Goal: Task Accomplishment & Management: Use online tool/utility

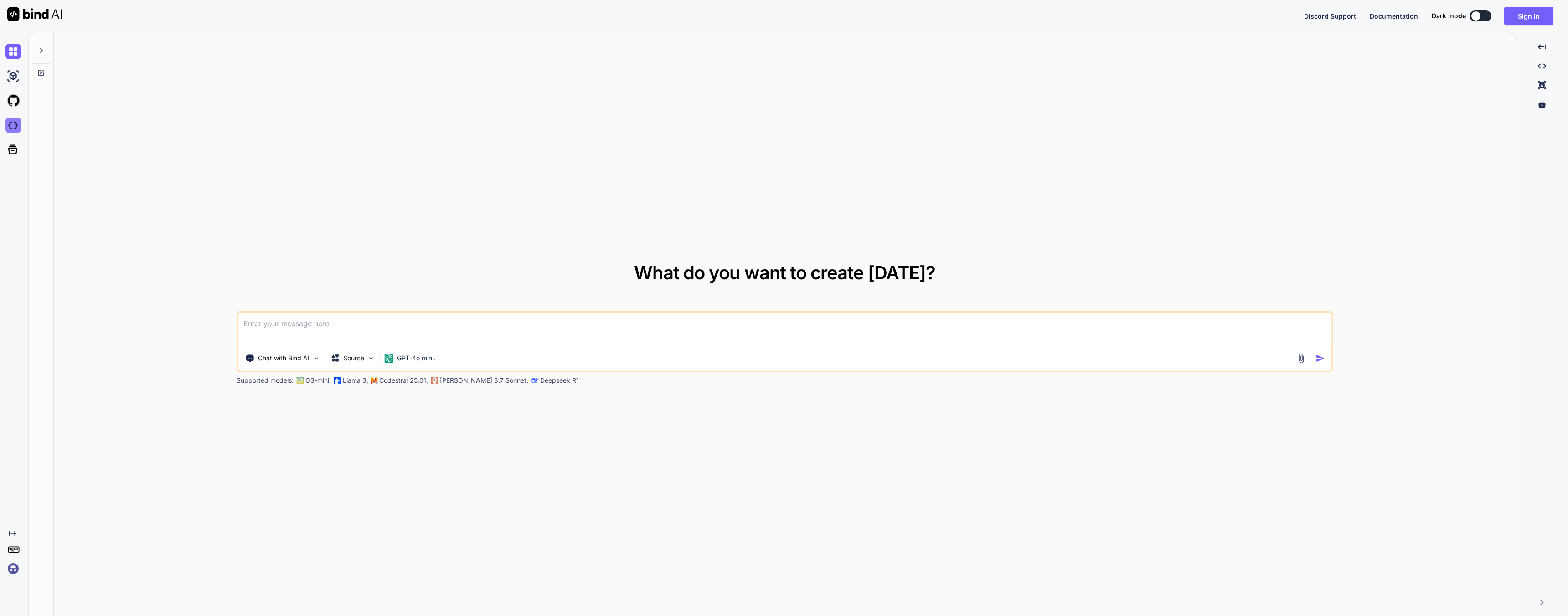
click at [14, 124] on img at bounding box center [13, 125] width 15 height 15
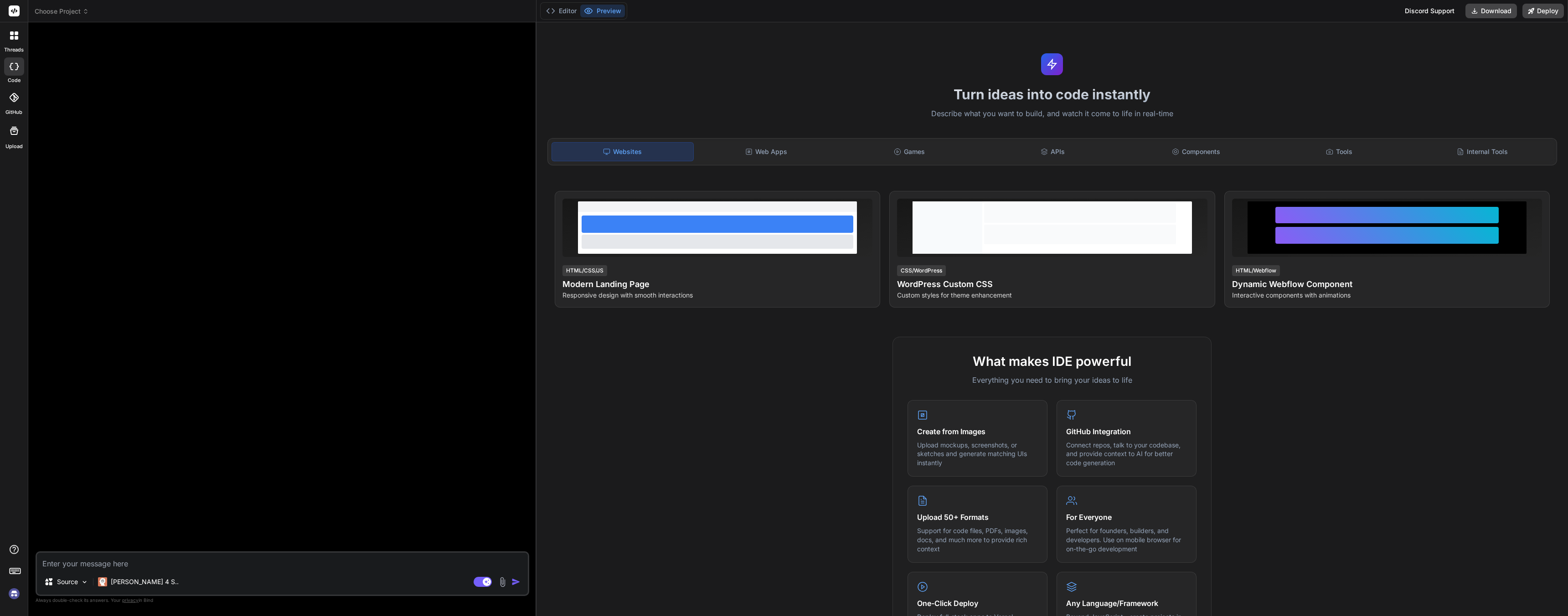
click at [12, 595] on img at bounding box center [13, 593] width 15 height 15
click at [15, 597] on img at bounding box center [13, 593] width 15 height 15
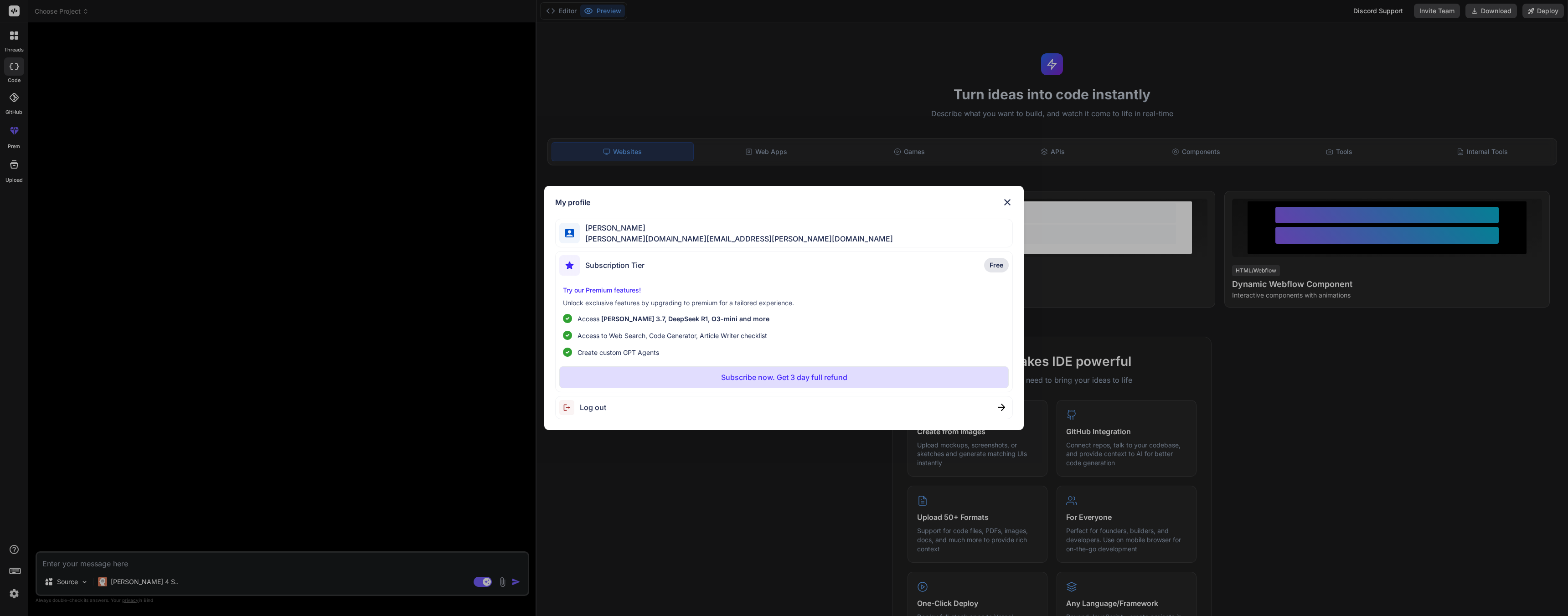
click at [576, 407] on img at bounding box center [570, 407] width 21 height 15
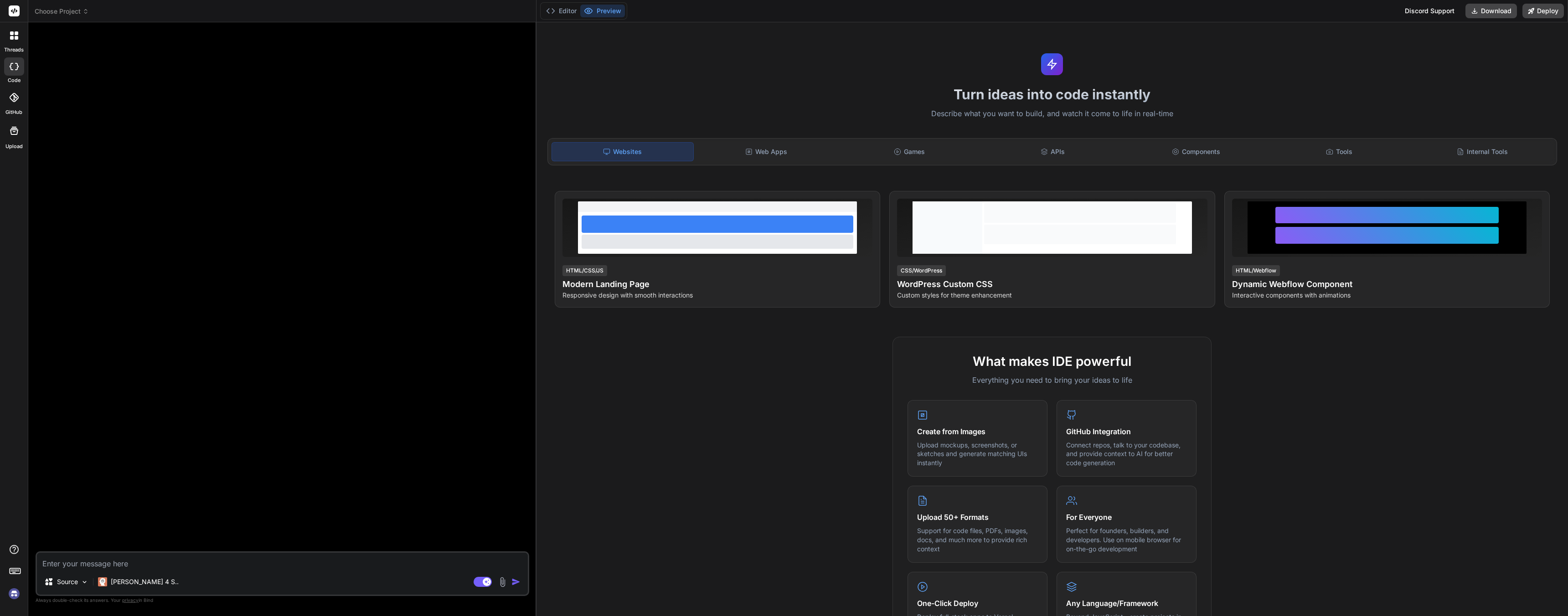
click at [18, 597] on img at bounding box center [13, 593] width 15 height 15
click at [10, 603] on div "threads code GitHub Upload" at bounding box center [14, 308] width 28 height 616
click at [12, 599] on img at bounding box center [13, 593] width 15 height 15
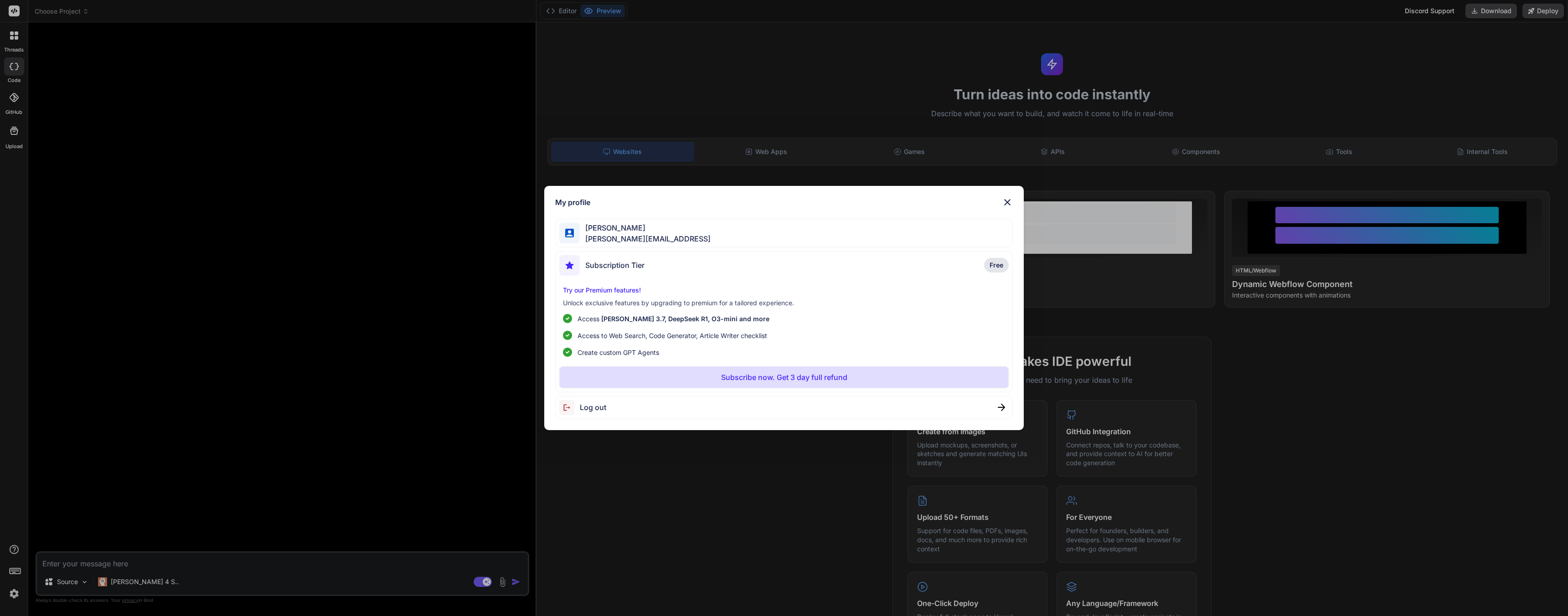
click at [407, 306] on div "My profile Joseph Pearson joe@techwisp.ai Subscription Tier Free Try our Premiu…" at bounding box center [784, 308] width 1568 height 616
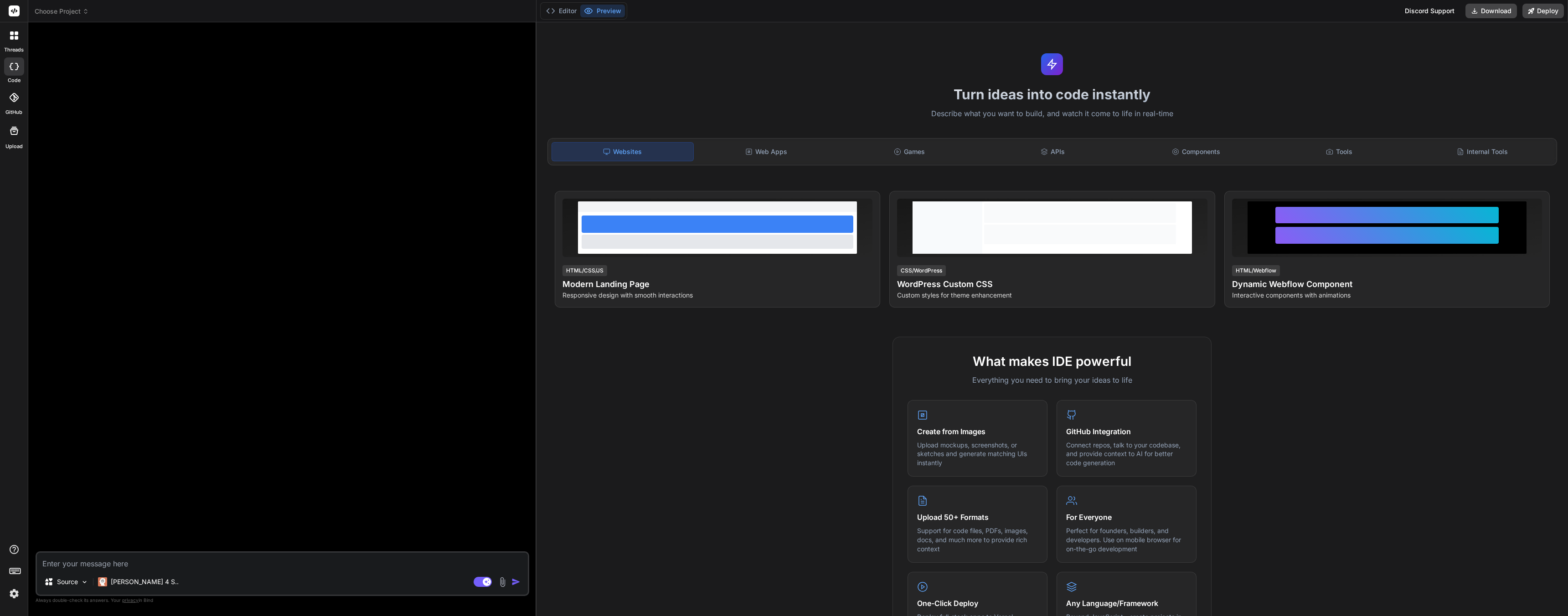
click at [17, 595] on img at bounding box center [13, 593] width 15 height 15
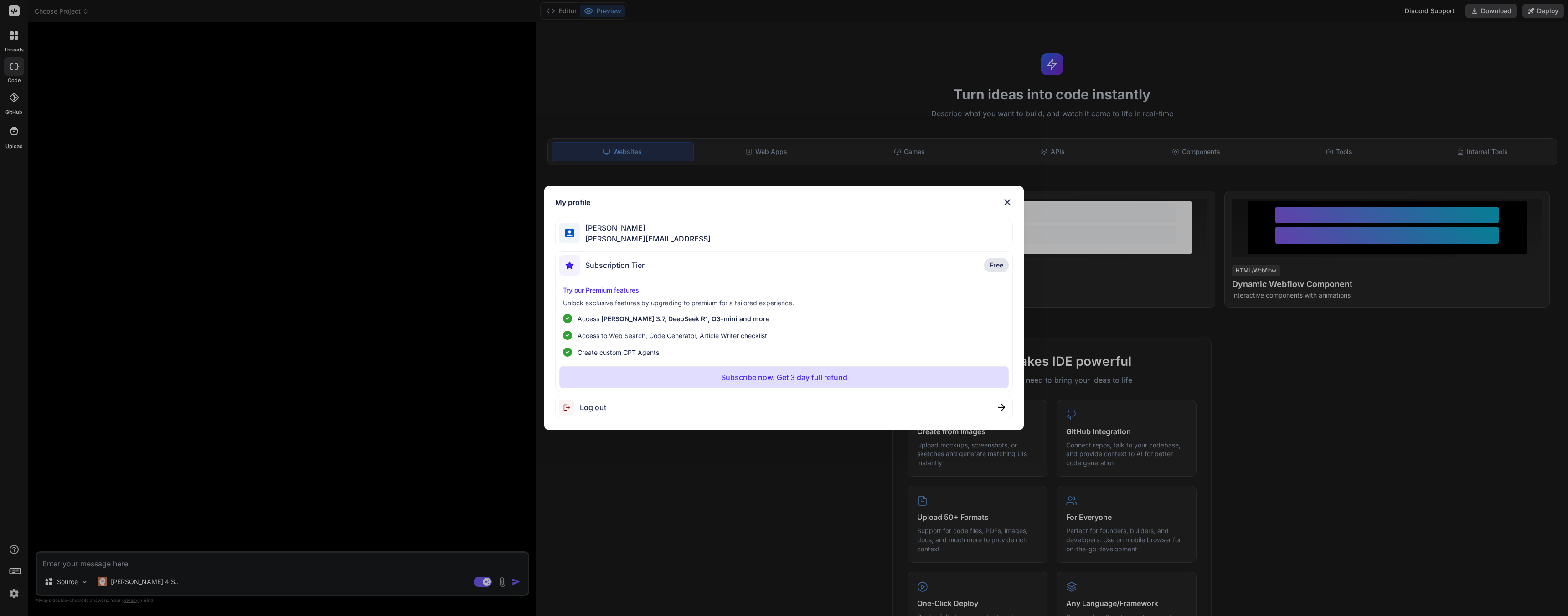
click at [575, 411] on img at bounding box center [570, 407] width 21 height 15
type textarea "x"
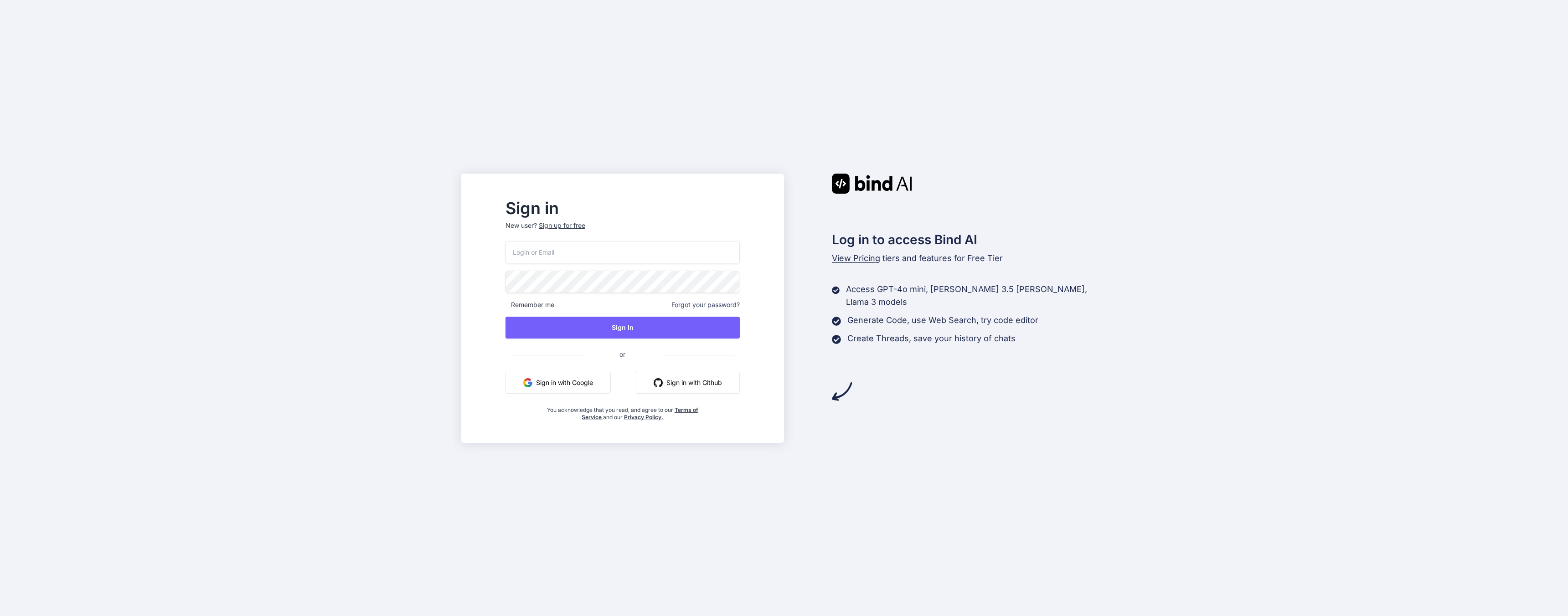
click at [590, 380] on button "Sign in with Google" at bounding box center [558, 383] width 105 height 22
click at [565, 250] on input "email" at bounding box center [622, 252] width 234 height 23
click at [602, 253] on input "email" at bounding box center [622, 252] width 234 height 23
type input "joe@techwisp.ai"
click at [651, 333] on button "Sign In" at bounding box center [622, 327] width 234 height 22
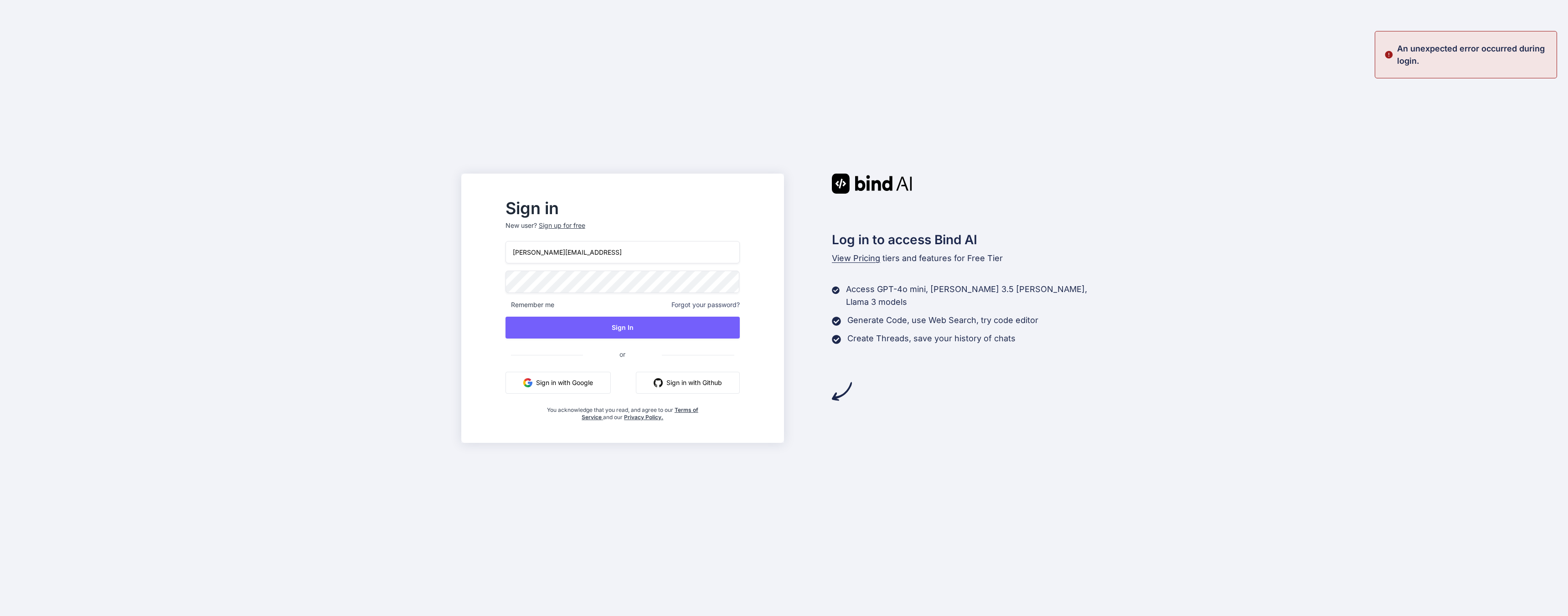
click at [485, 256] on div "Sign in New user? Sign up for free joe@techwisp.ai Remember me Forgot your pass…" at bounding box center [784, 308] width 1568 height 616
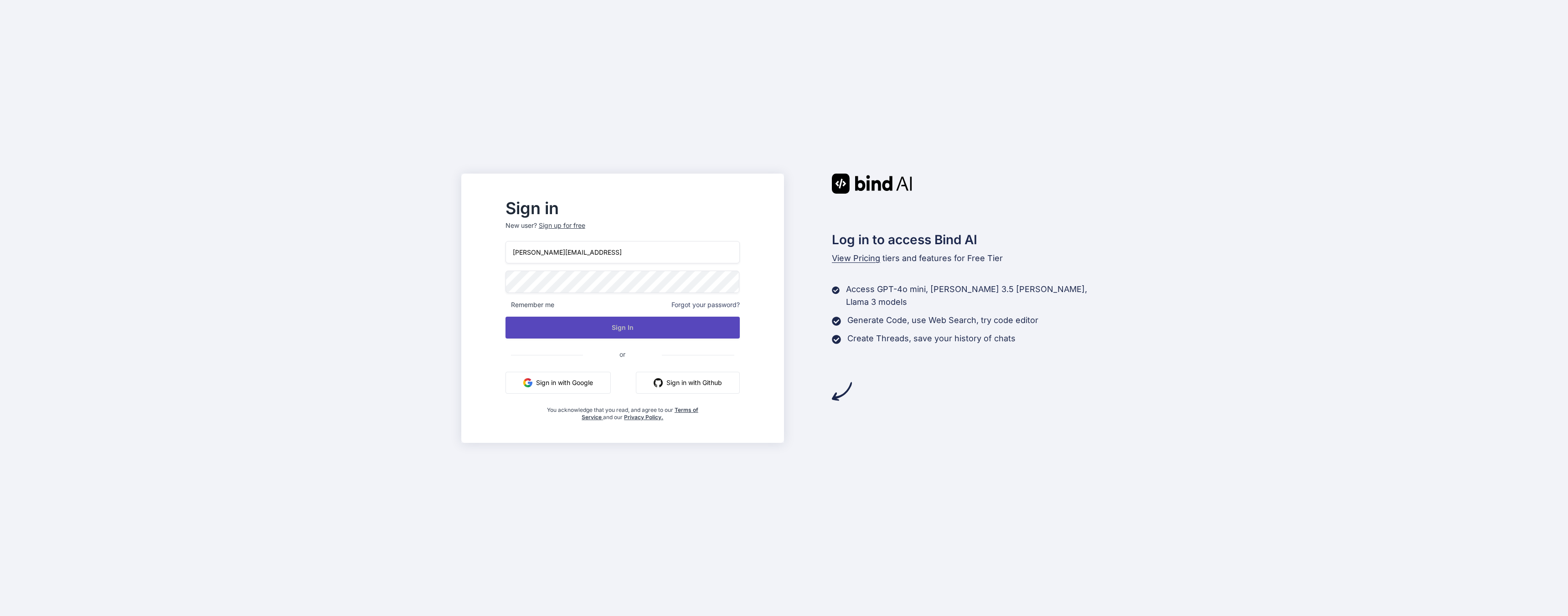
click at [587, 322] on button "Sign In" at bounding box center [622, 327] width 234 height 22
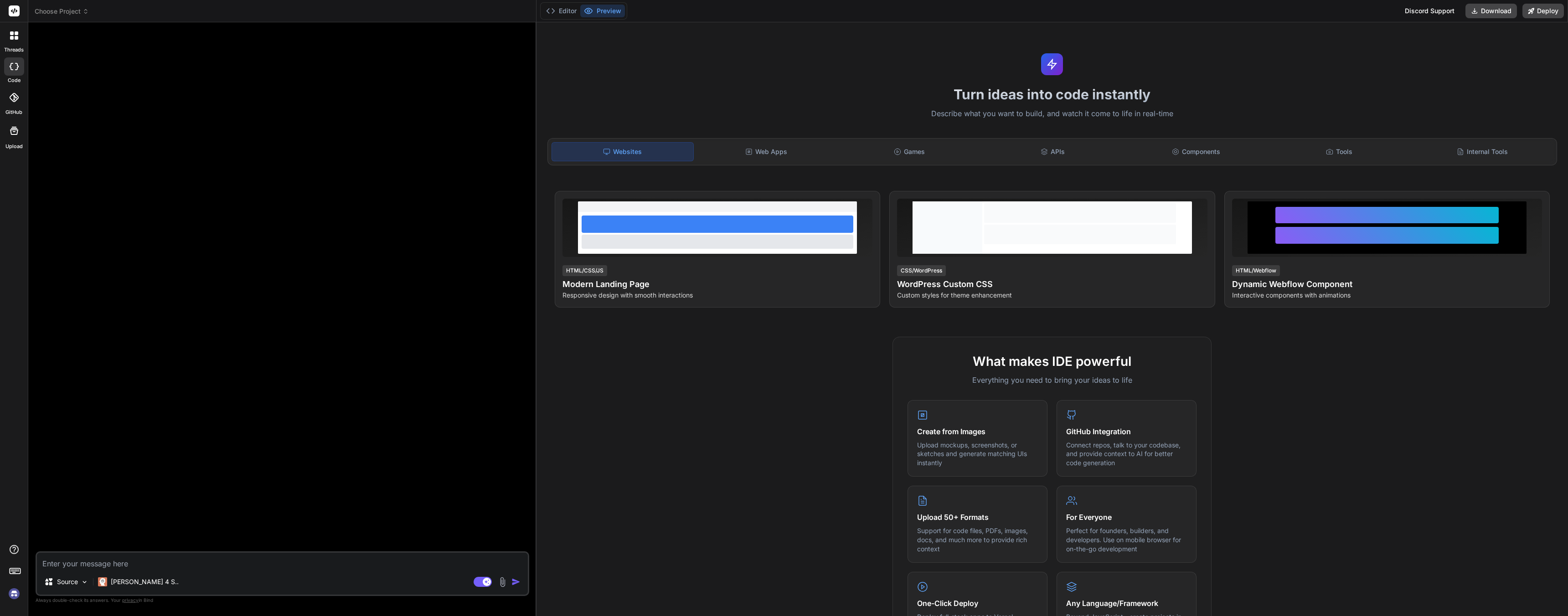
click at [15, 594] on img at bounding box center [13, 593] width 15 height 15
click at [11, 604] on div "threads code GitHub prem Upload" at bounding box center [14, 308] width 28 height 616
click at [13, 595] on img at bounding box center [13, 593] width 15 height 15
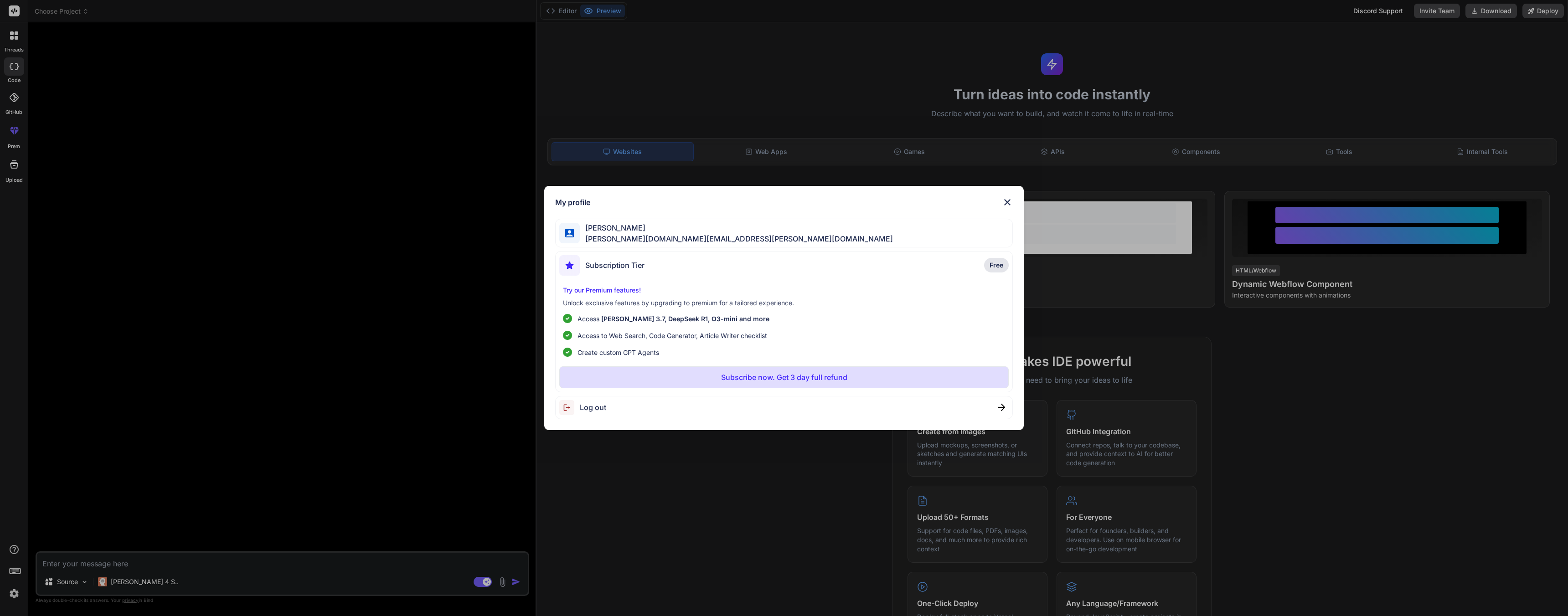
click at [569, 413] on img at bounding box center [570, 407] width 21 height 15
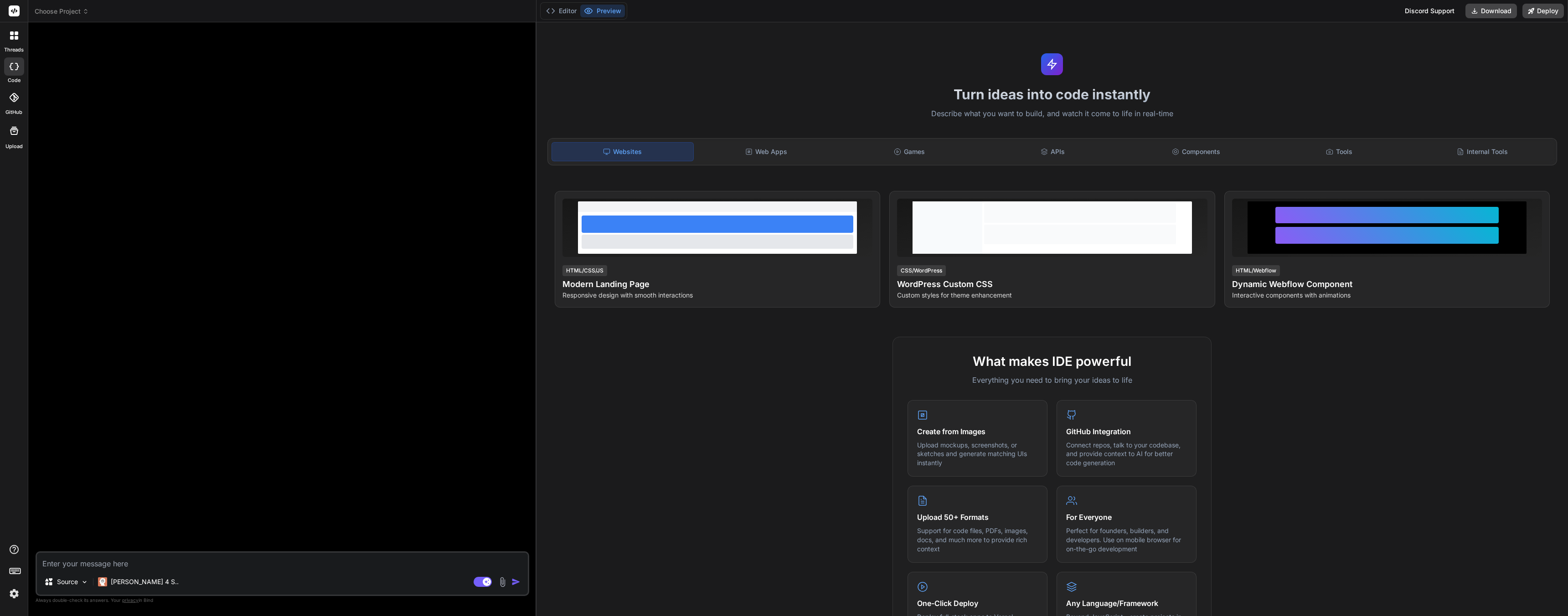
type textarea "x"
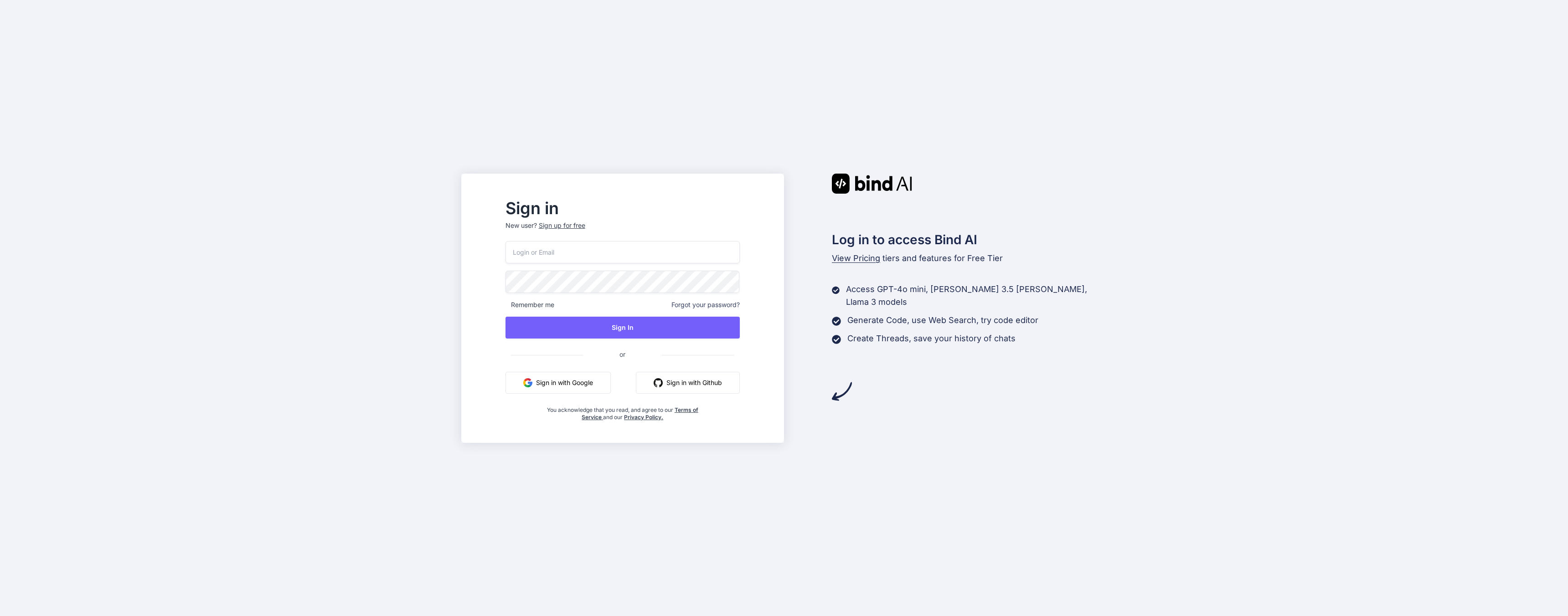
click at [626, 255] on input "email" at bounding box center [622, 252] width 234 height 23
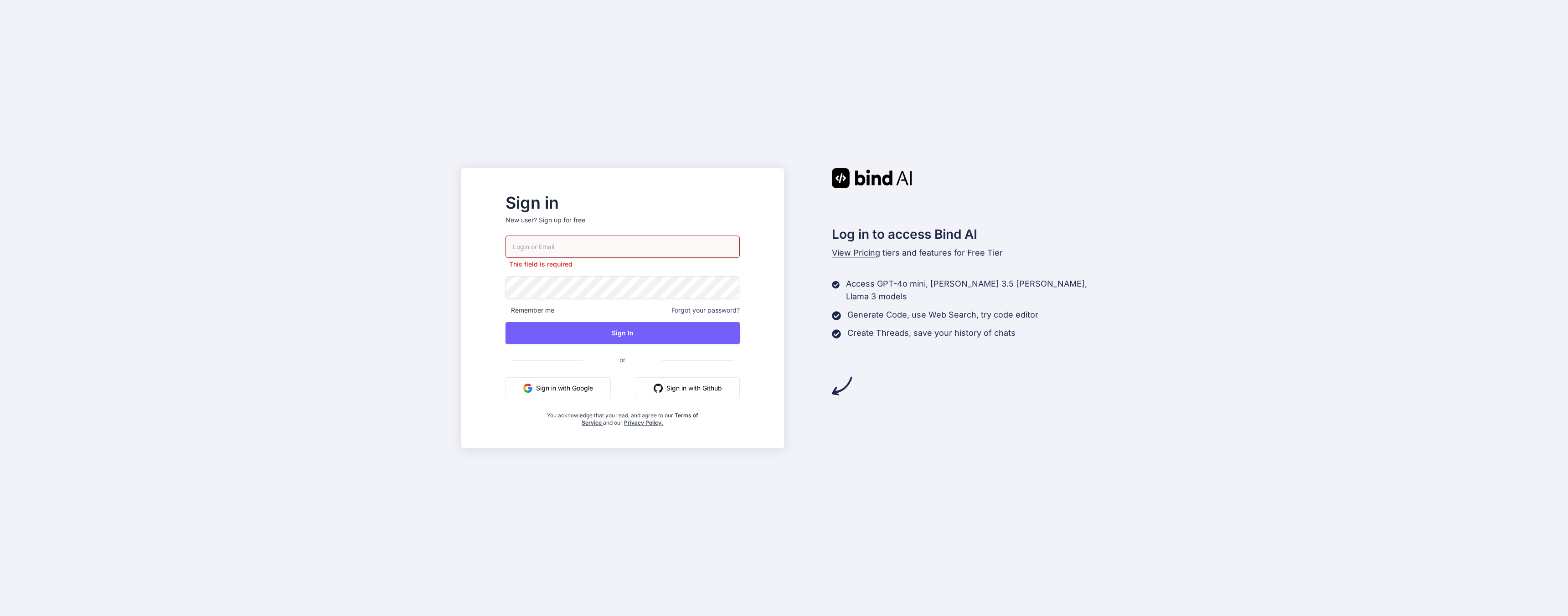
click at [572, 388] on button "Sign in with Google" at bounding box center [558, 388] width 105 height 22
